Goal: Contribute content: Add original content to the website for others to see

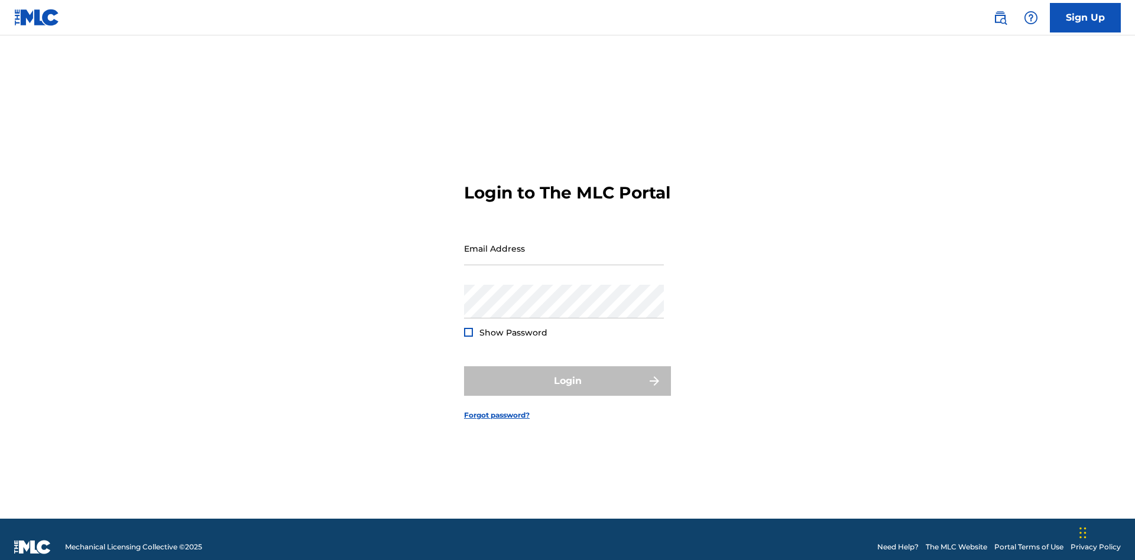
scroll to position [15, 0]
click at [564, 243] on input "Email Address" at bounding box center [564, 249] width 200 height 34
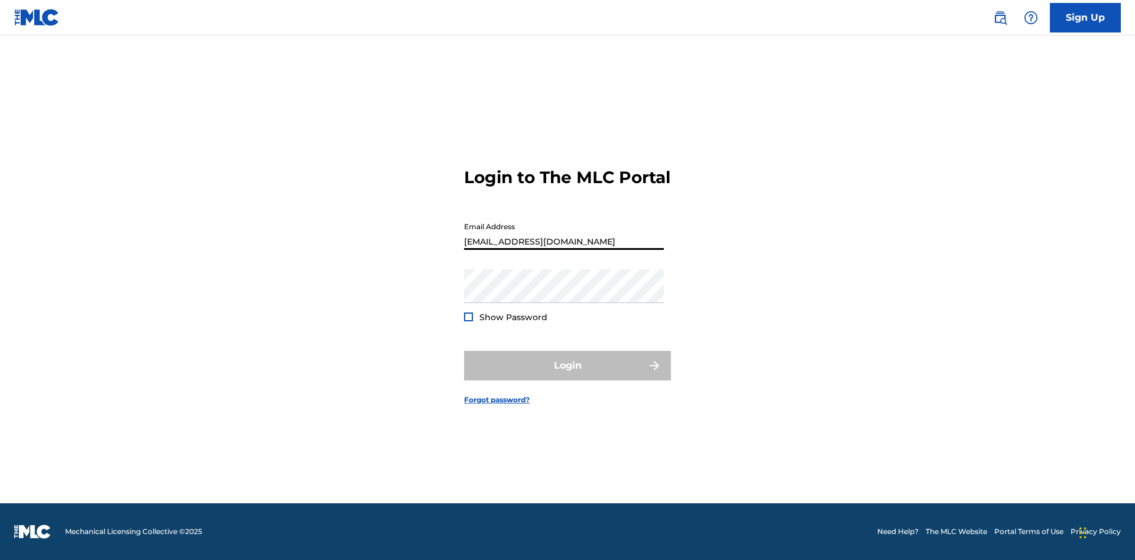
type input "[EMAIL_ADDRESS][DOMAIN_NAME]"
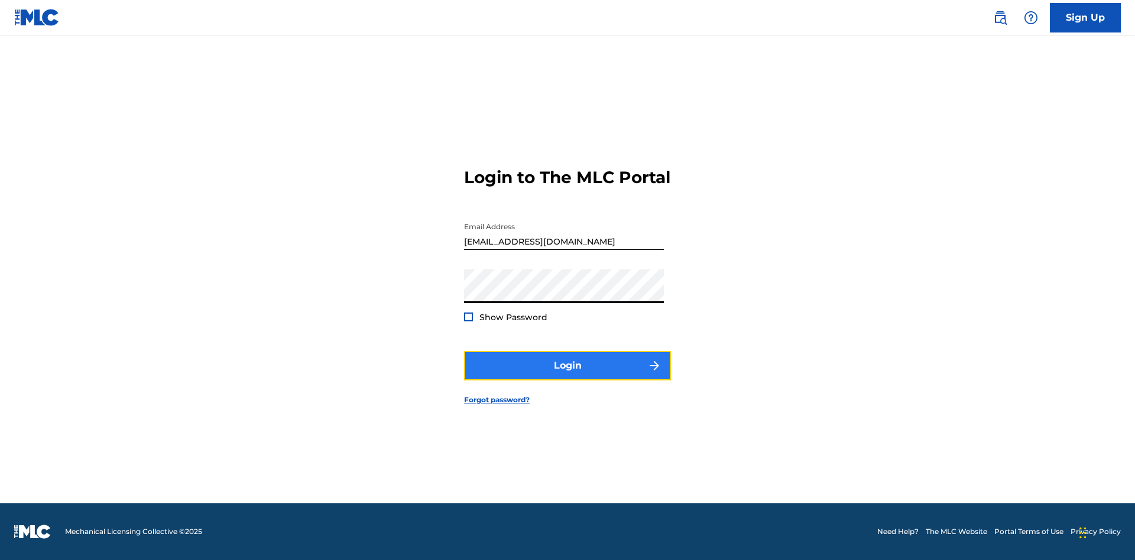
click at [568, 376] on button "Login" at bounding box center [567, 366] width 207 height 30
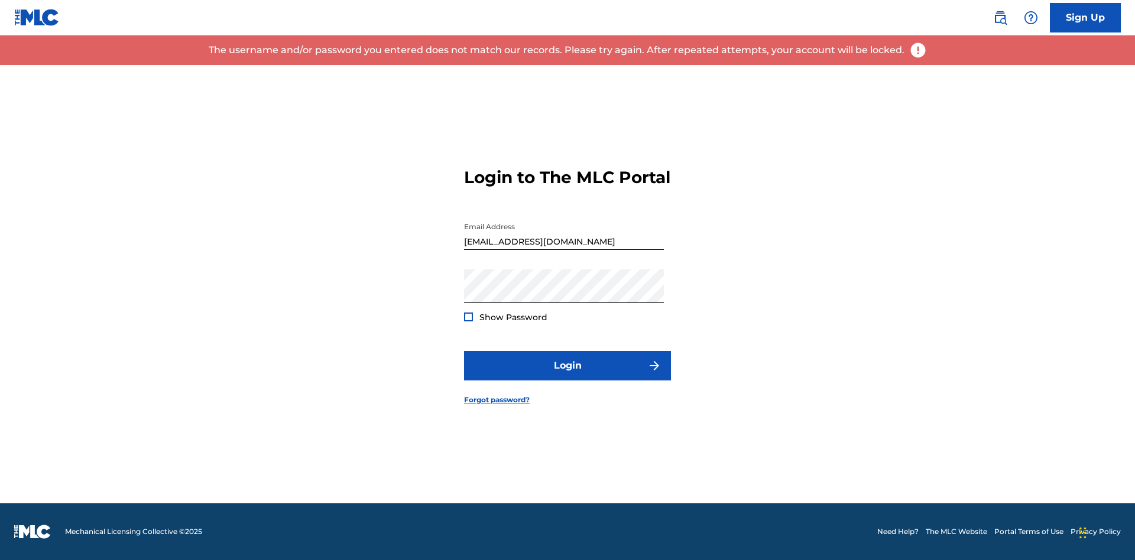
click at [564, 243] on input "[EMAIL_ADDRESS][DOMAIN_NAME]" at bounding box center [564, 233] width 200 height 34
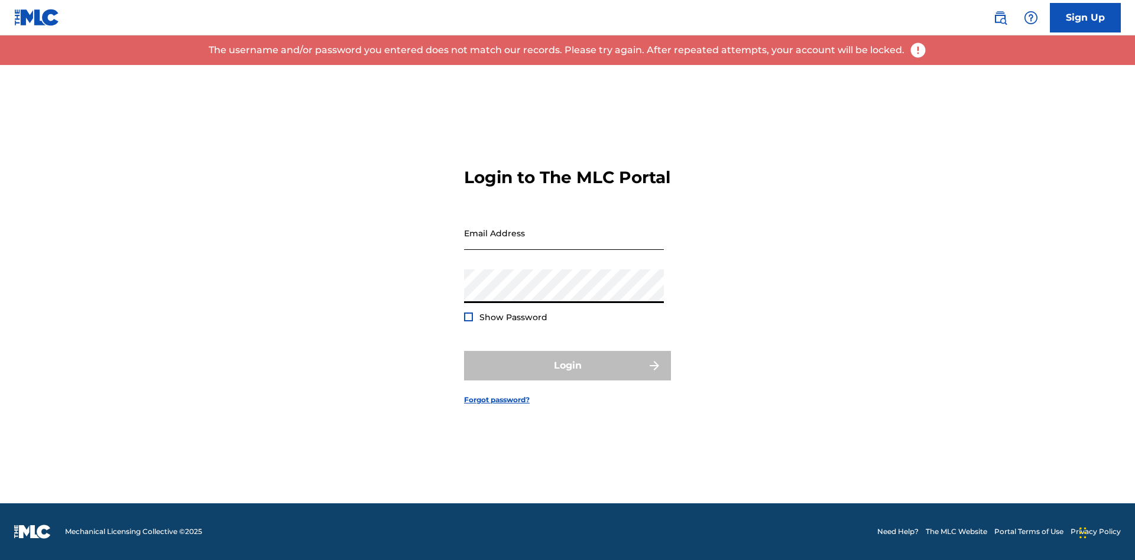
click at [564, 243] on input "Email Address" at bounding box center [564, 233] width 200 height 34
type input "[EMAIL_ADDRESS][DOMAIN_NAME]"
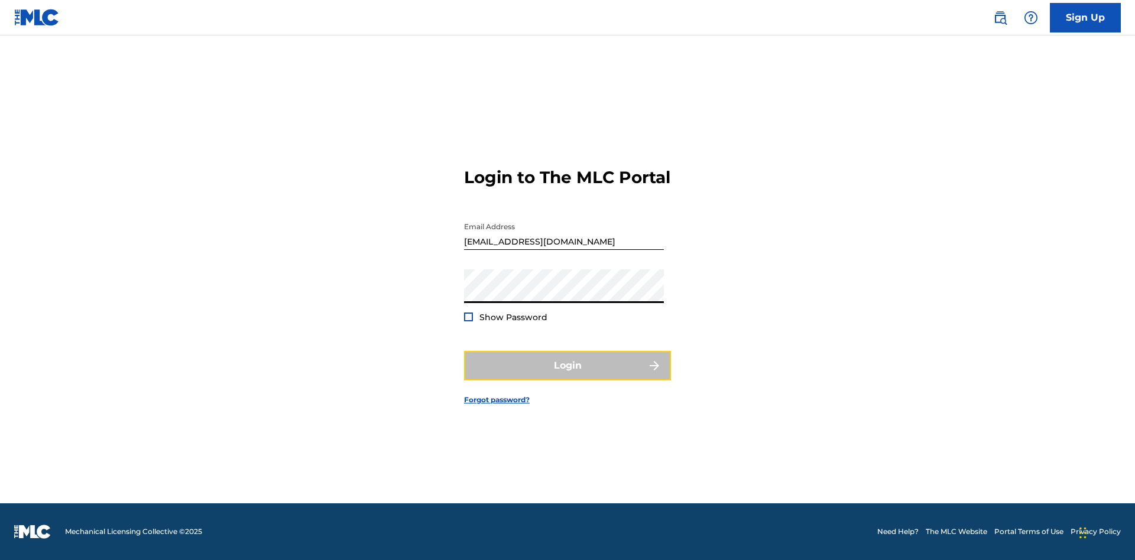
click at [568, 376] on button "Login" at bounding box center [567, 366] width 207 height 30
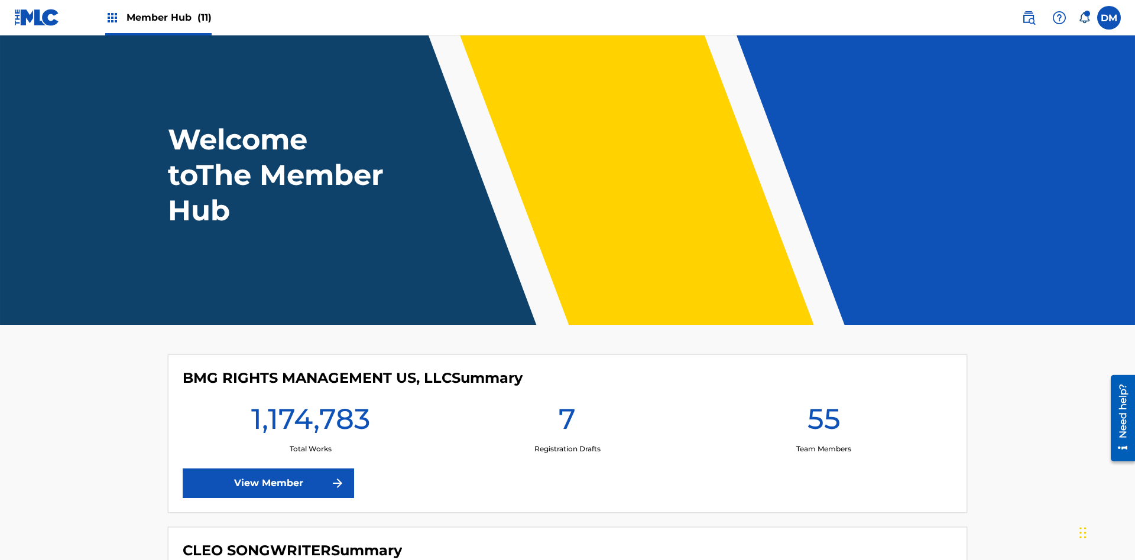
click at [168, 17] on span "Member Hub (11)" at bounding box center [169, 18] width 85 height 14
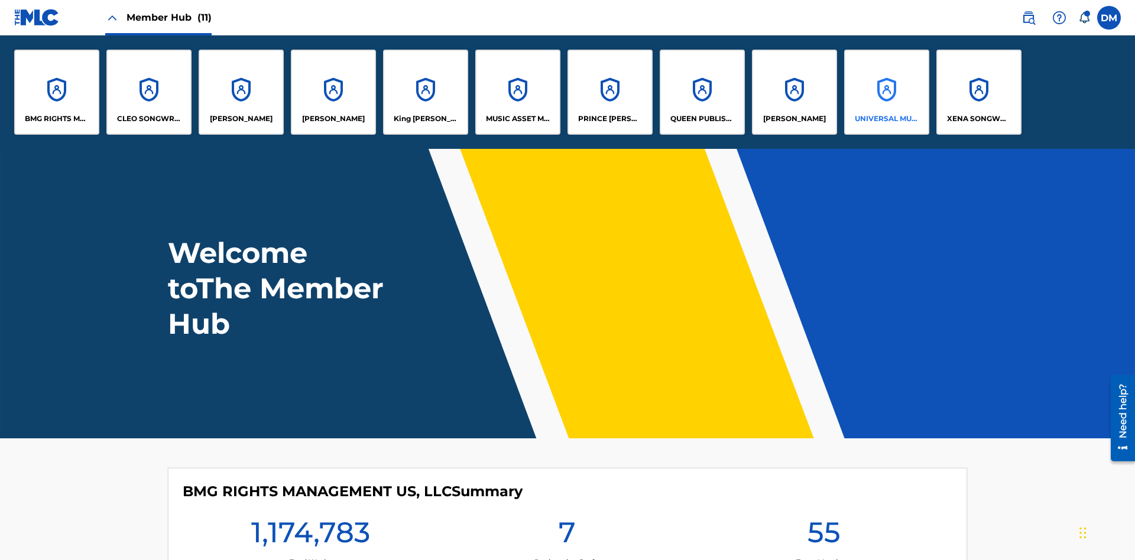
click at [886, 119] on p "UNIVERSAL MUSIC PUB GROUP" at bounding box center [887, 119] width 64 height 11
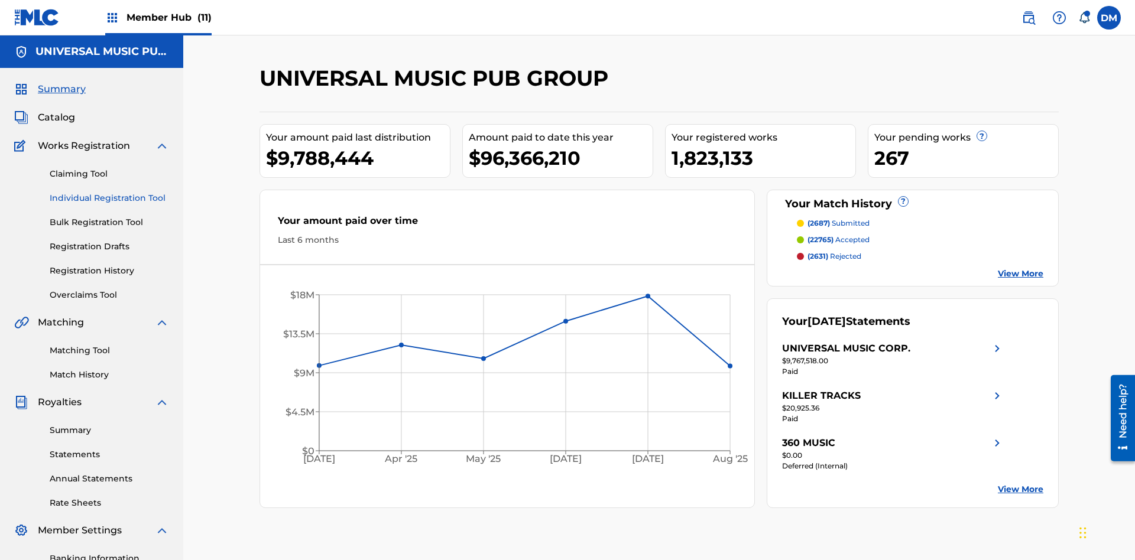
click at [109, 192] on link "Individual Registration Tool" at bounding box center [109, 198] width 119 height 12
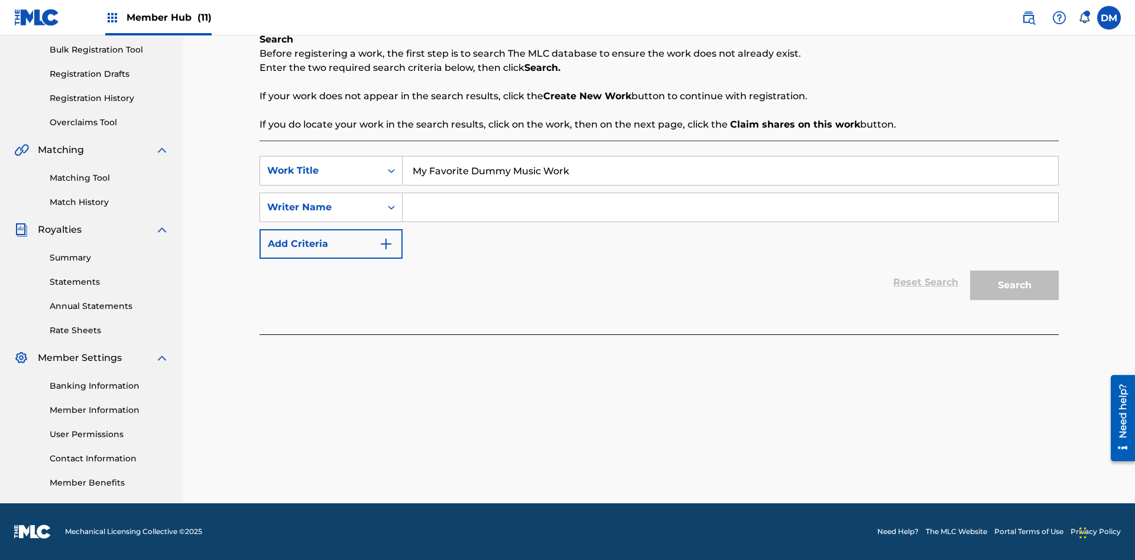
click at [730, 207] on input "Search Form" at bounding box center [731, 207] width 656 height 28
click at [1014, 286] on button "Search" at bounding box center [1014, 286] width 89 height 30
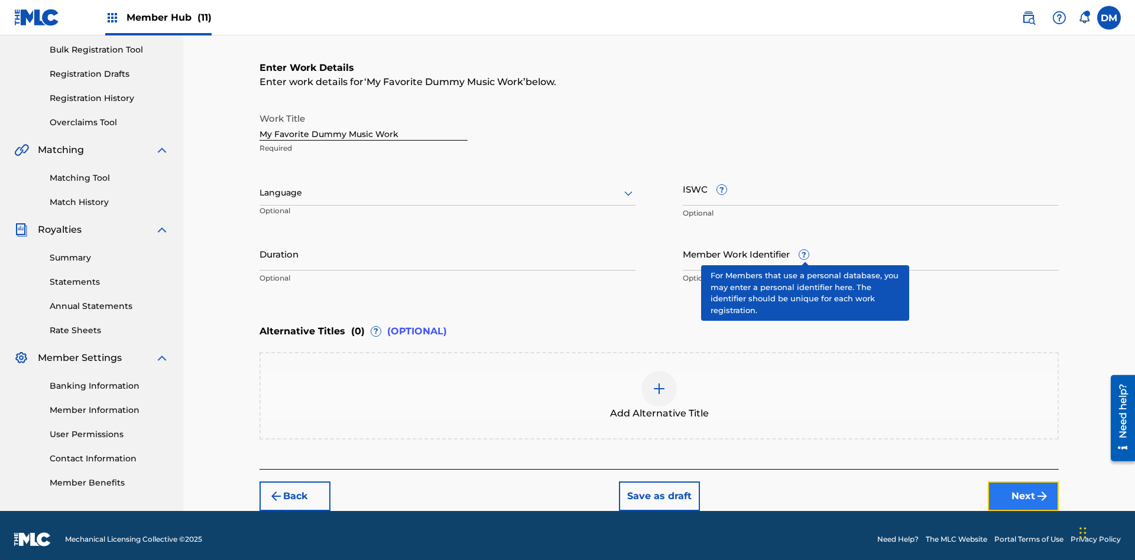
click at [1023, 488] on button "Next" at bounding box center [1023, 497] width 71 height 30
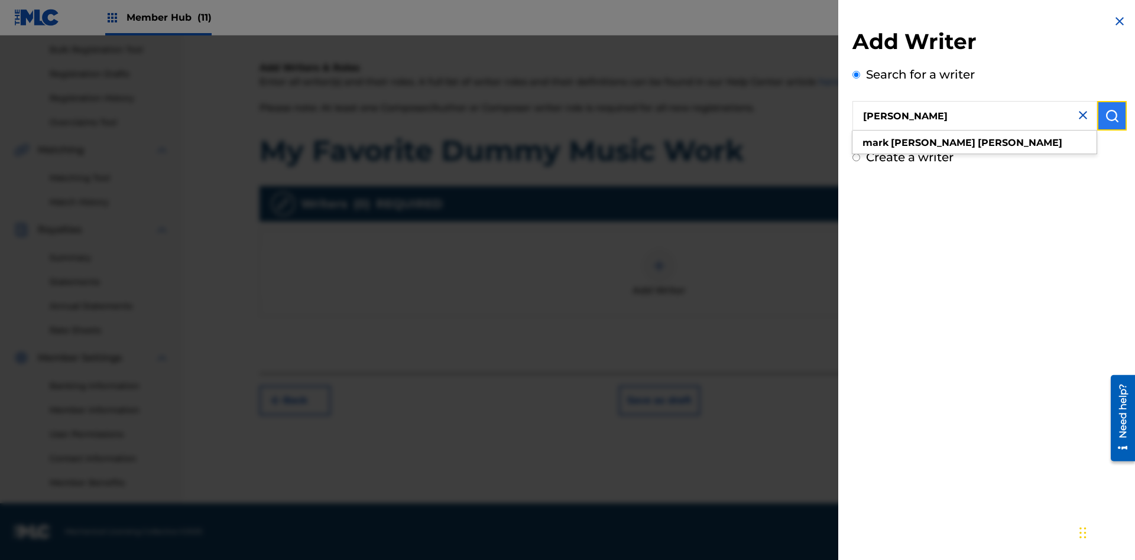
click at [1112, 116] on img "submit" at bounding box center [1112, 116] width 14 height 14
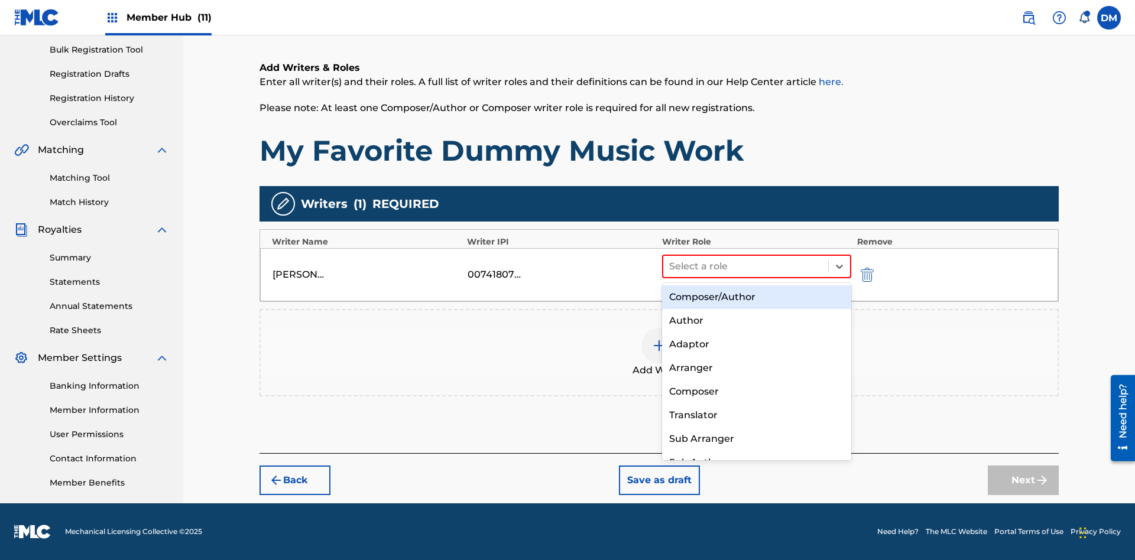
click at [756, 391] on div "Composer" at bounding box center [756, 392] width 189 height 24
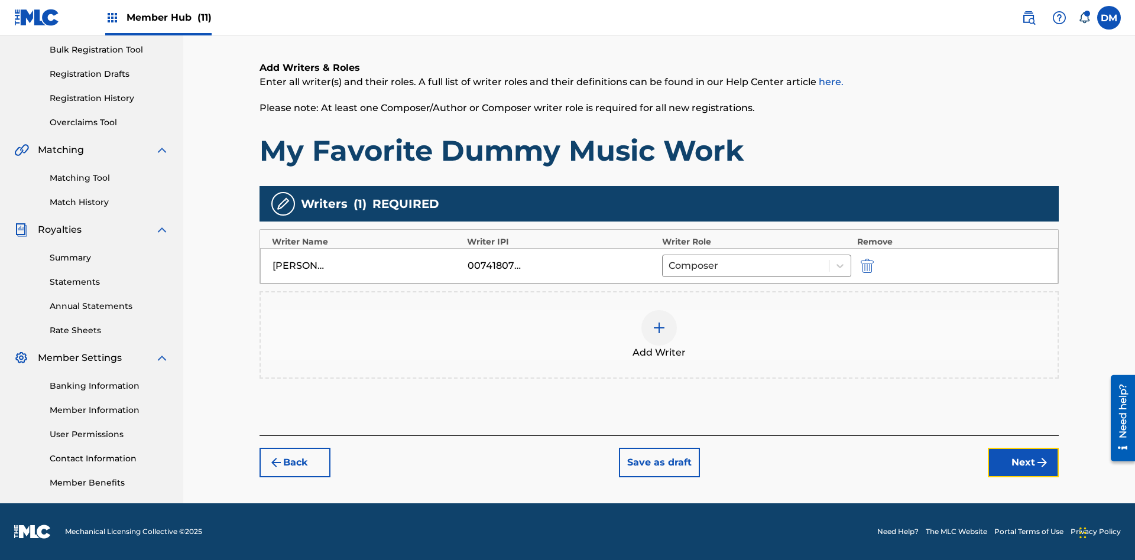
click at [1023, 464] on button "Next" at bounding box center [1023, 463] width 71 height 30
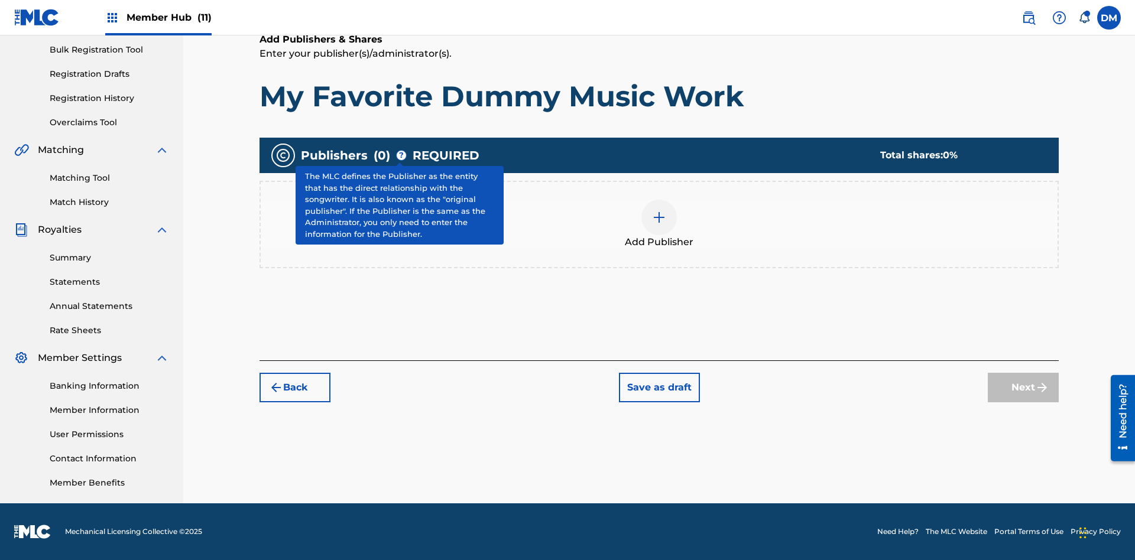
click at [659, 217] on img at bounding box center [659, 217] width 14 height 14
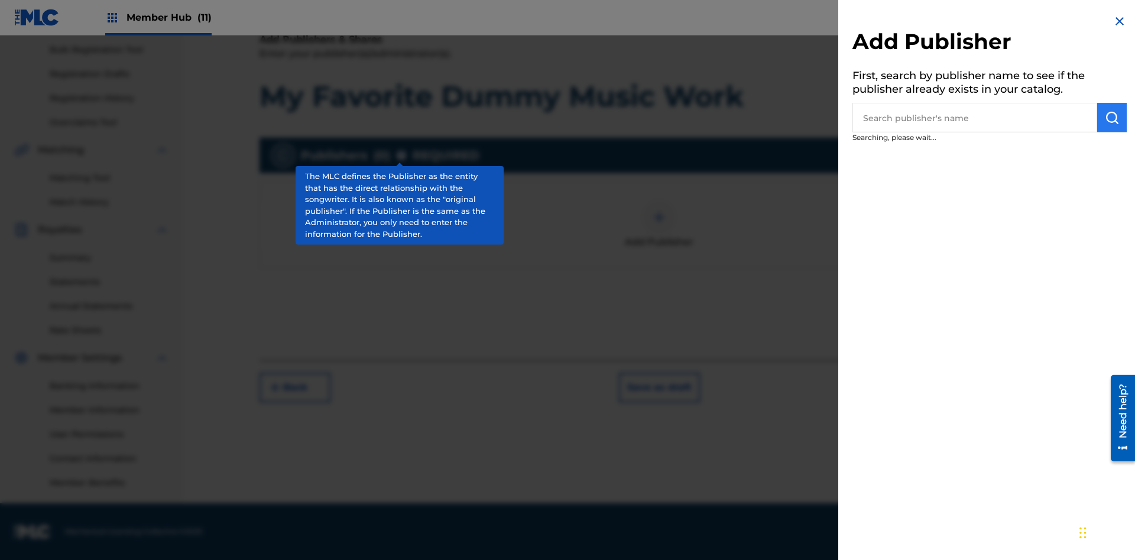
click at [975, 118] on input "text" at bounding box center [974, 118] width 245 height 30
type input "UNIVERSAL MUSIC PUBLISHING"
click at [1112, 118] on img "submit" at bounding box center [1112, 118] width 14 height 14
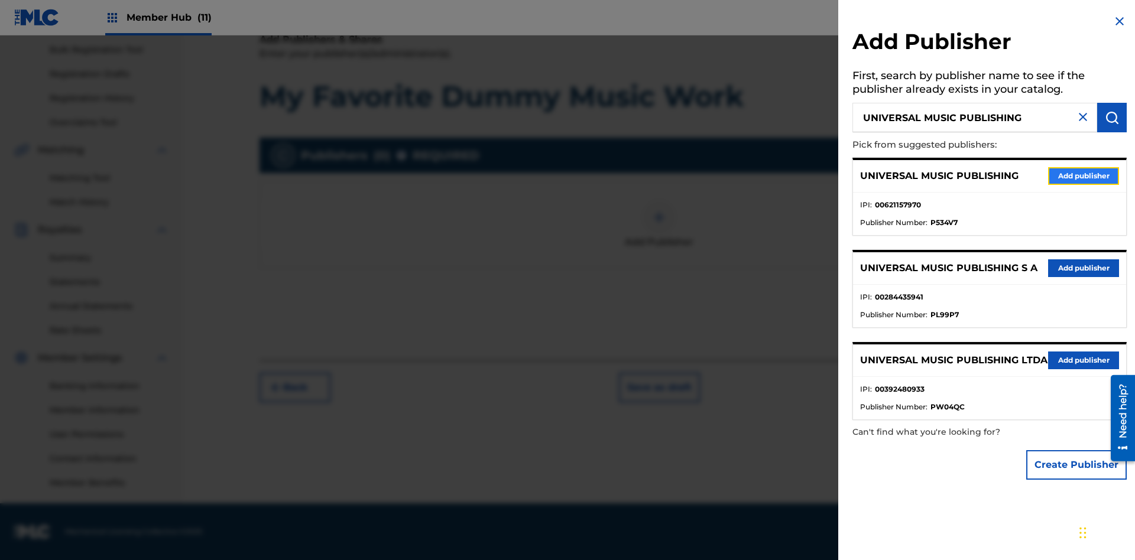
click at [1084, 176] on button "Add publisher" at bounding box center [1083, 176] width 71 height 18
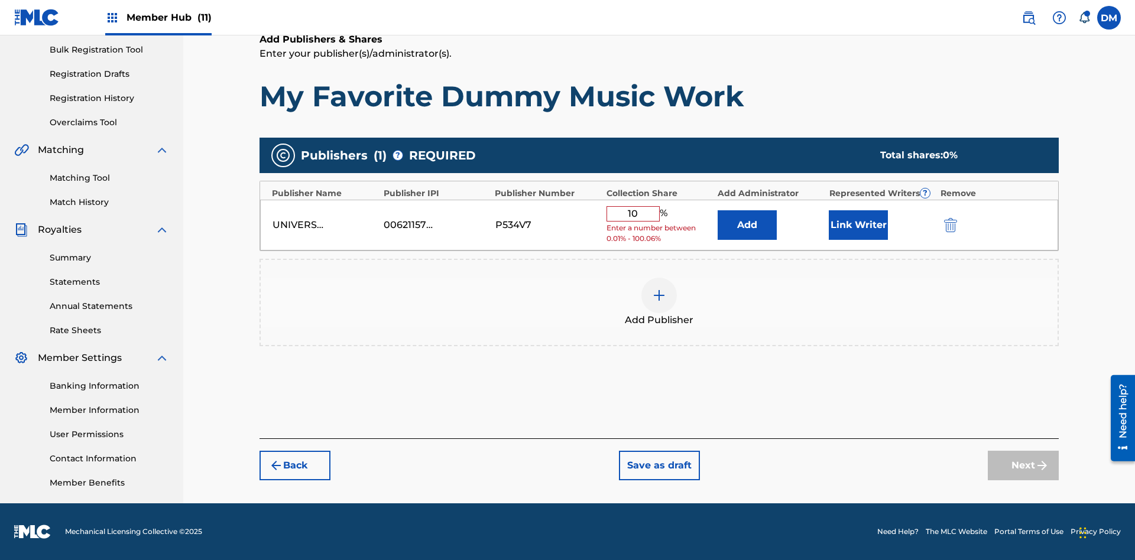
type input "100"
